Goal: Transaction & Acquisition: Download file/media

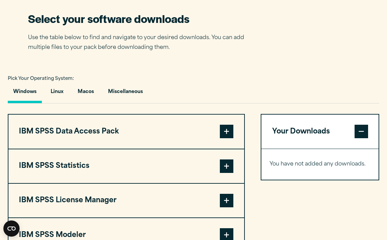
scroll to position [493, 0]
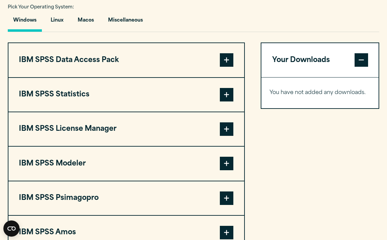
click at [159, 110] on button "IBM SPSS Statistics" at bounding box center [126, 95] width 236 height 34
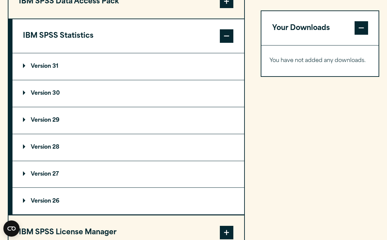
scroll to position [618, 0]
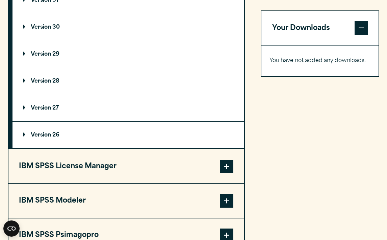
click at [62, 14] on summary "Version 31" at bounding box center [128, 0] width 232 height 27
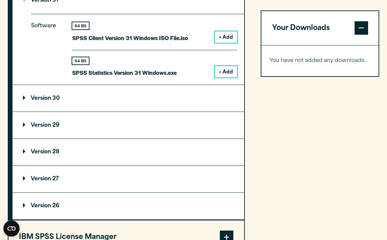
click at [231, 43] on button "+ Add" at bounding box center [226, 36] width 22 height 11
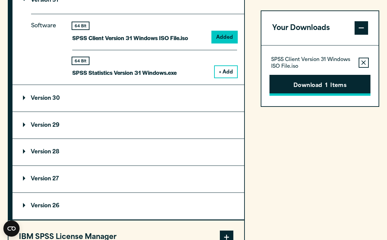
click at [297, 93] on button "Download 1 Items" at bounding box center [320, 85] width 101 height 21
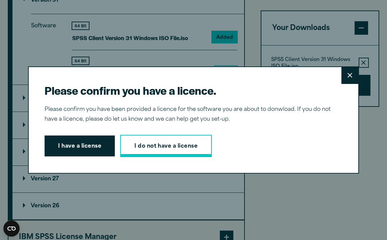
click at [141, 152] on link "I do not have a license" at bounding box center [166, 146] width 92 height 22
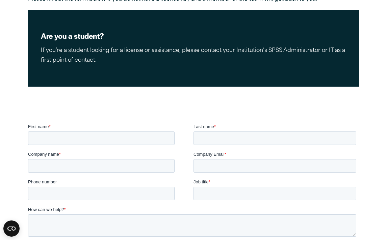
scroll to position [90, 0]
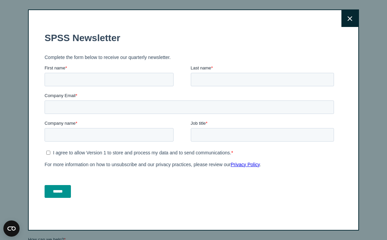
click at [343, 24] on button "Close" at bounding box center [349, 18] width 17 height 17
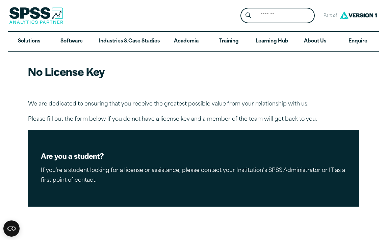
scroll to position [0, 0]
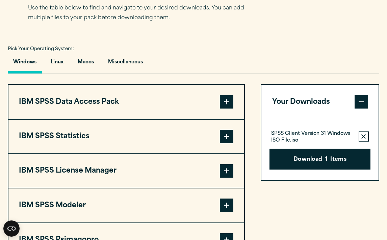
scroll to position [503, 0]
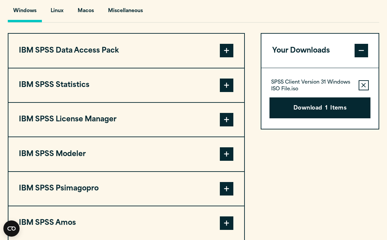
click at [101, 102] on button "IBM SPSS Statistics" at bounding box center [126, 86] width 236 height 34
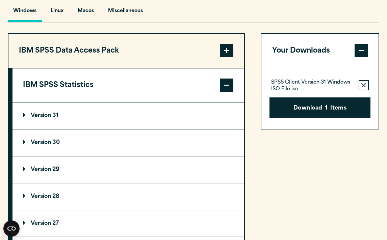
click at [54, 119] on p "Version 31" at bounding box center [40, 115] width 35 height 5
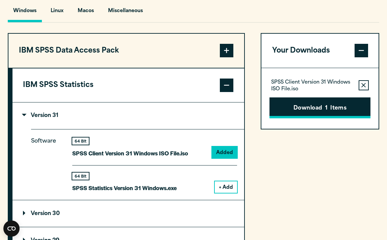
click at [296, 119] on button "Download 1 Items" at bounding box center [320, 108] width 101 height 21
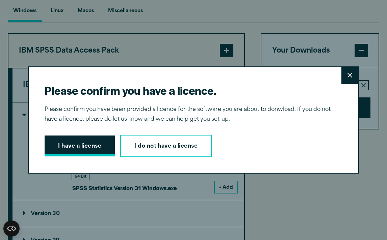
click at [102, 145] on button "I have a license" at bounding box center [80, 146] width 70 height 21
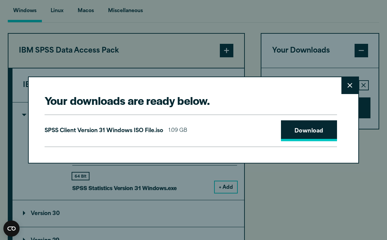
click at [296, 127] on link "Download" at bounding box center [309, 131] width 56 height 21
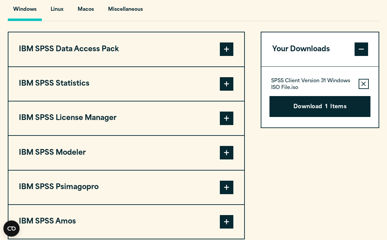
scroll to position [495, 0]
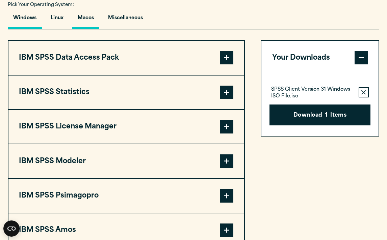
click at [93, 29] on button "Macos" at bounding box center [85, 19] width 27 height 19
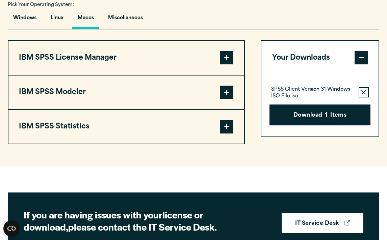
click at [92, 144] on button "IBM SPSS Statistics" at bounding box center [126, 127] width 236 height 34
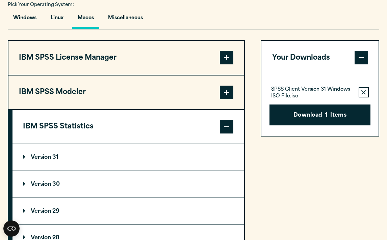
click at [87, 168] on summary "Version 31" at bounding box center [128, 157] width 232 height 27
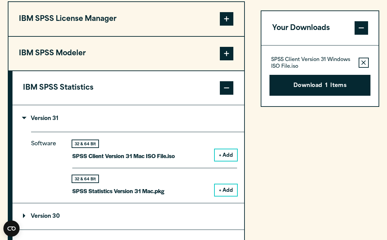
scroll to position [542, 0]
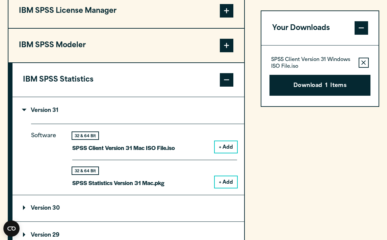
click at [227, 188] on button "+ Add" at bounding box center [226, 182] width 22 height 11
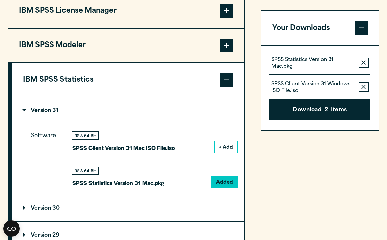
click at [365, 87] on icon "button" at bounding box center [363, 87] width 4 height 5
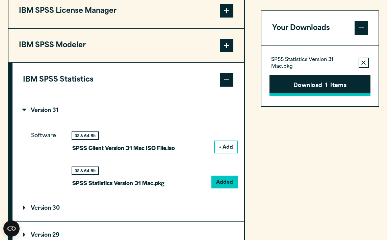
click at [335, 89] on button "Download 1 Items" at bounding box center [320, 85] width 101 height 21
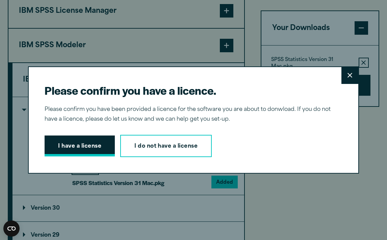
click at [70, 146] on button "I have a license" at bounding box center [80, 146] width 70 height 21
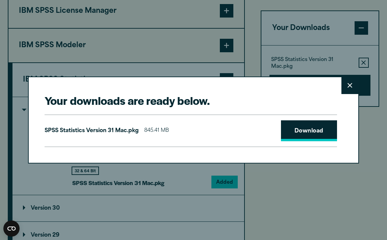
click at [306, 125] on link "Download" at bounding box center [309, 131] width 56 height 21
